Goal: Task Accomplishment & Management: Complete application form

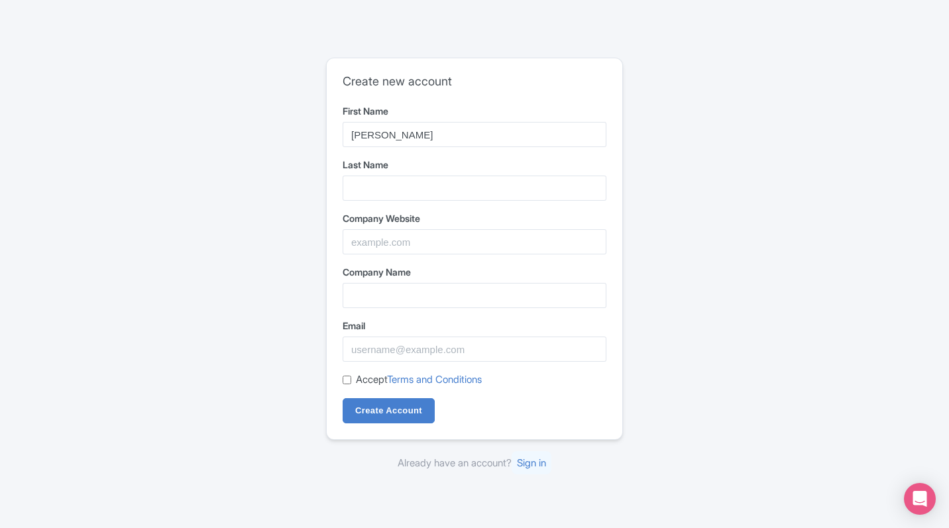
type input "[PERSON_NAME]"
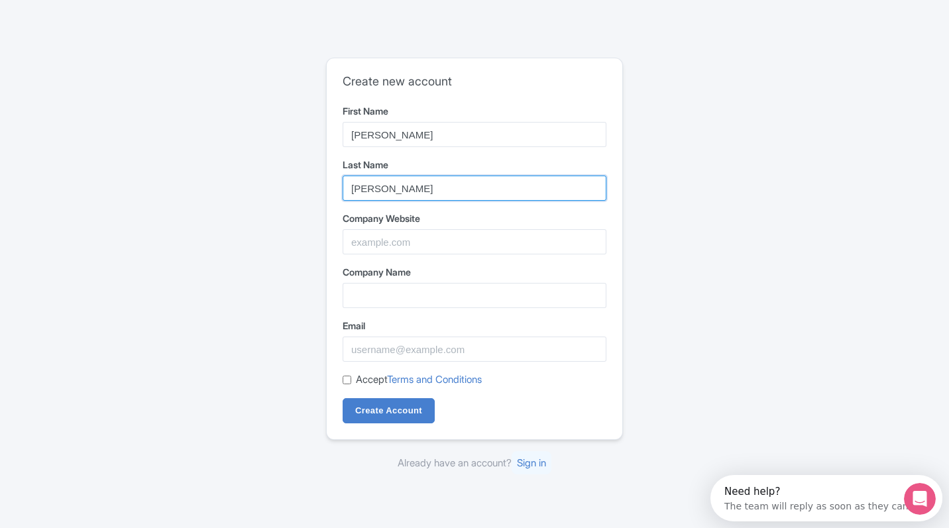
type input "[PERSON_NAME]"
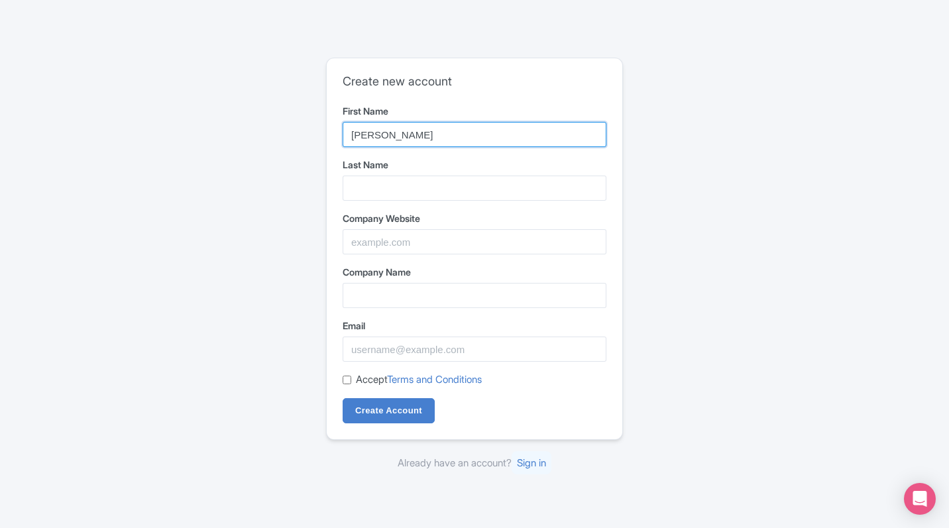
type input "[PERSON_NAME]"
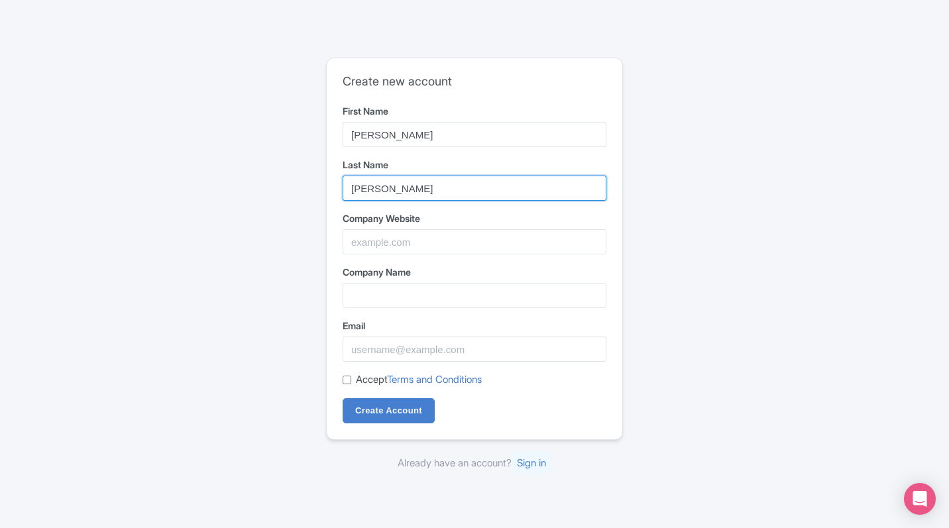
type input "[PERSON_NAME]"
